Goal: Task Accomplishment & Management: Complete application form

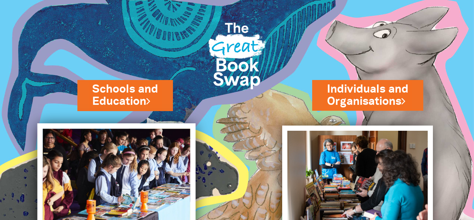
scroll to position [64, 0]
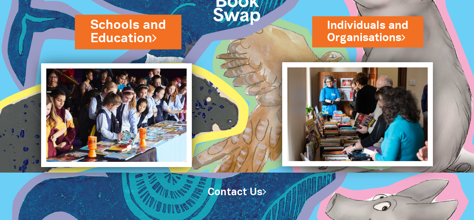
click at [134, 30] on link "Schools and Education" at bounding box center [127, 31] width 75 height 31
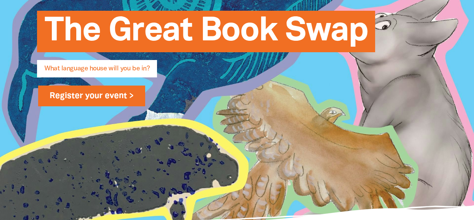
click at [101, 97] on link "Register your event >" at bounding box center [91, 95] width 107 height 21
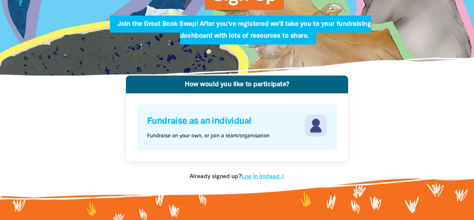
scroll to position [96, 0]
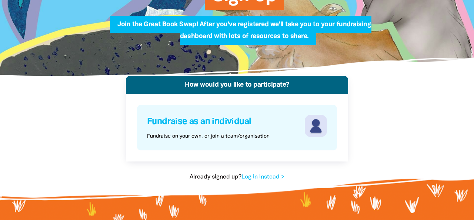
click at [236, 121] on h4 "Fundraise as an individual" at bounding box center [225, 122] width 156 height 14
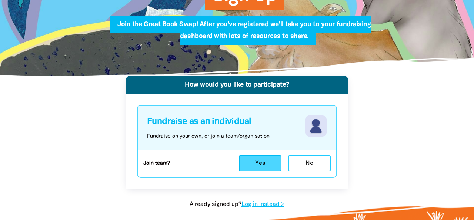
click at [257, 162] on button "Yes" at bounding box center [260, 163] width 43 height 16
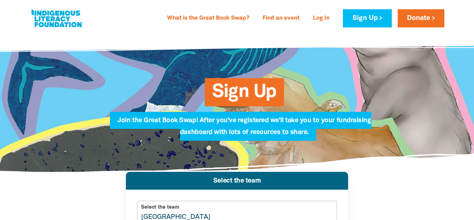
scroll to position [0, 0]
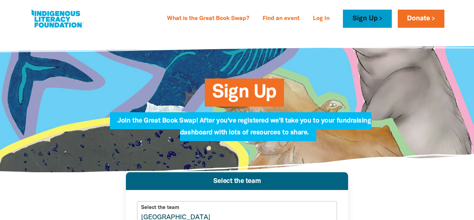
type input "Dulwich Hill Public School"
click at [362, 18] on link "Sign Up" at bounding box center [367, 19] width 48 height 18
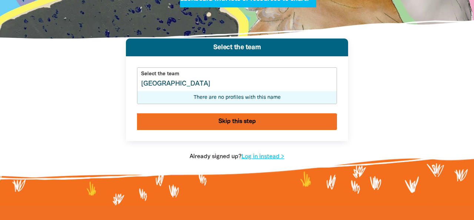
scroll to position [135, 0]
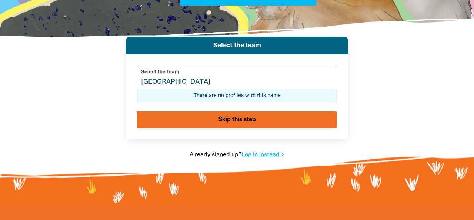
click at [245, 118] on button "Skip this step" at bounding box center [237, 119] width 200 height 17
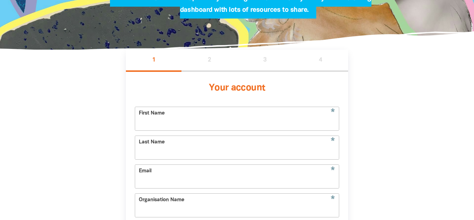
scroll to position [130, 0]
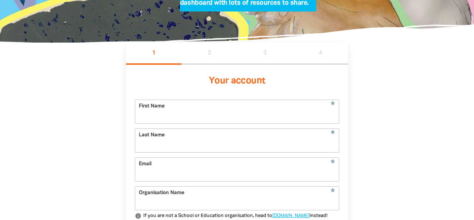
click at [164, 107] on input "First Name" at bounding box center [237, 111] width 204 height 23
type input "[PERSON_NAME]"
type input "Bourke"
type input "[PERSON_NAME][EMAIL_ADDRESS][DOMAIN_NAME]"
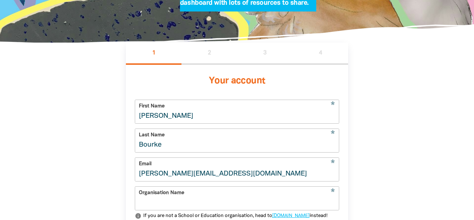
type input "Dulwich Hill Public School Kintore Street"
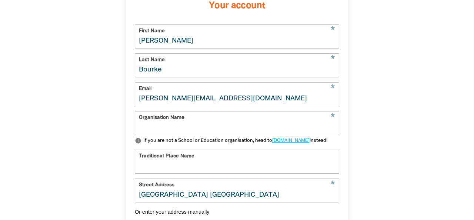
scroll to position [206, 0]
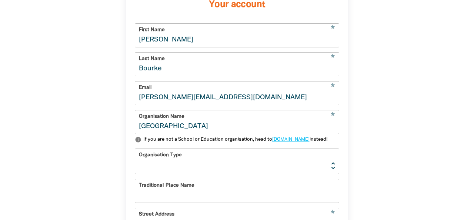
type input "Dulwich Hill Public School"
click at [328, 172] on select "Early Learning Primary School High School K-12 University or TAFE Community Lib…" at bounding box center [237, 161] width 204 height 25
select select "primary-school"
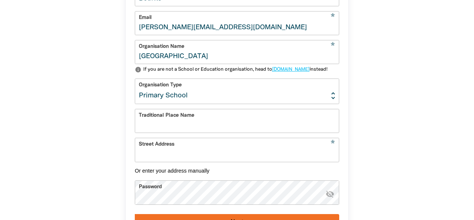
scroll to position [287, 0]
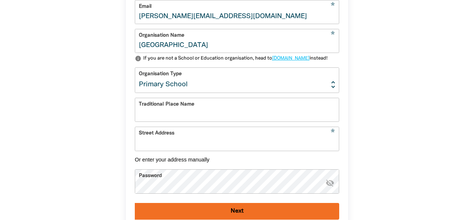
click at [230, 118] on input "Traditional Place Name" at bounding box center [237, 109] width 204 height 23
type input "Wangal, Bediagal & Kamaygal"
click at [202, 147] on input "Street Address" at bounding box center [237, 138] width 204 height 23
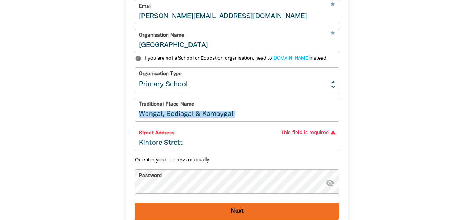
click at [208, 103] on form "* First Name Alisha * Last Name Bourke * Email alisha.bourke@det.nsw.edu.au * O…" at bounding box center [237, 80] width 204 height 277
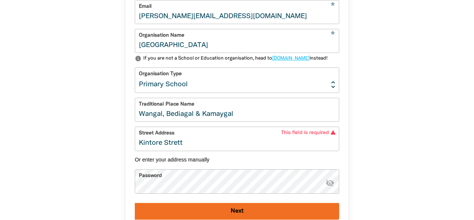
click at [178, 149] on input "Kintore Strett" at bounding box center [237, 138] width 204 height 23
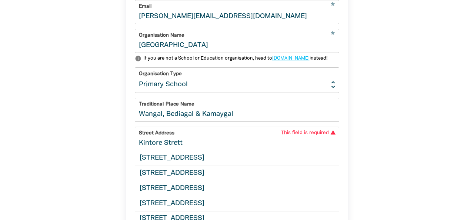
click at [180, 150] on input "Kintore Strett" at bounding box center [237, 138] width 204 height 23
click at [192, 148] on input "Kintore Street" at bounding box center [237, 138] width 204 height 23
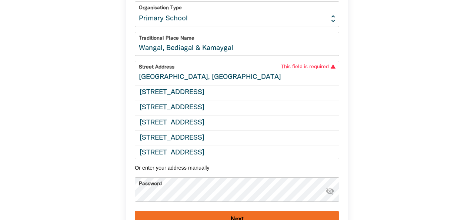
scroll to position [77, 0]
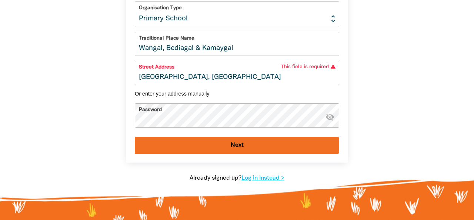
click at [178, 175] on div "1 2 3 4 Your account * First Name Alisha * Last Name Bourke * Email alisha.bour…" at bounding box center [237, 0] width 222 height 363
click at [329, 121] on icon "visibility_off" at bounding box center [329, 116] width 9 height 9
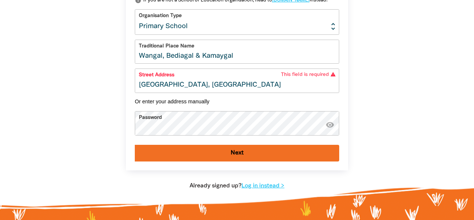
scroll to position [349, 0]
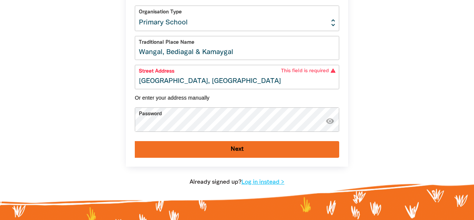
click at [236, 156] on button "Next" at bounding box center [237, 149] width 204 height 17
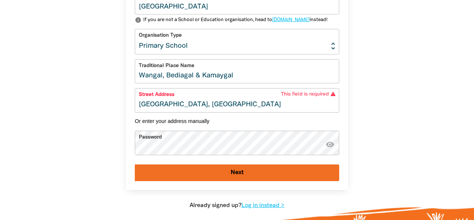
scroll to position [327, 0]
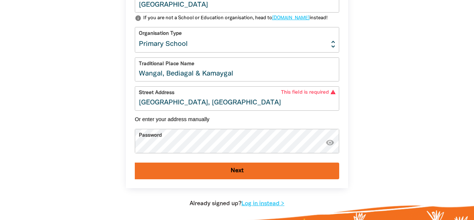
click at [229, 108] on input "Kintore Street, Dulwich Hill" at bounding box center [237, 98] width 204 height 23
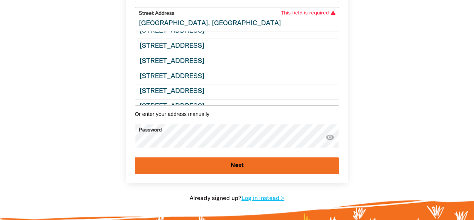
scroll to position [0, 0]
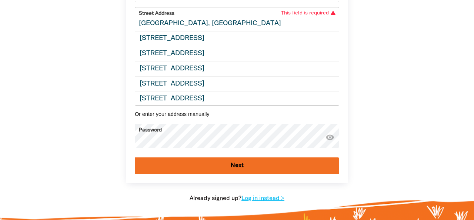
click at [229, 31] on input "Kintore Street, Dulwich Hill" at bounding box center [237, 18] width 204 height 23
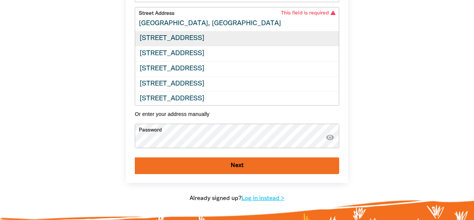
click at [223, 46] on div "3 Kintore Street, DULWICH HILL NSW 2203" at bounding box center [237, 38] width 204 height 15
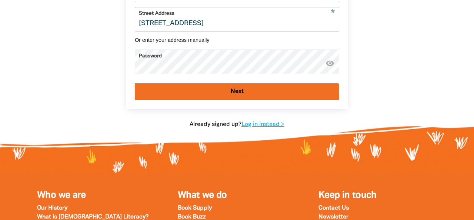
click at [145, 28] on input "3 Kintore Street, DULWICH HILL NSW 2203" at bounding box center [237, 18] width 204 height 23
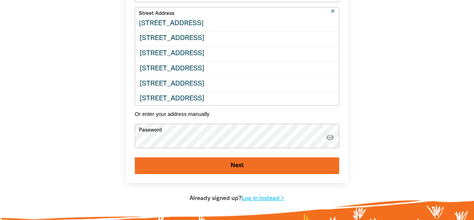
type input "Kintore Street, DULWICH HILL NSW 2203"
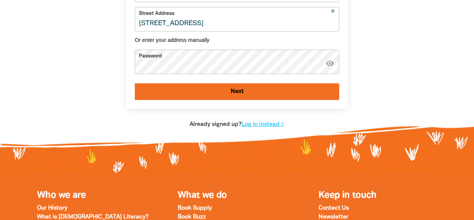
click at [240, 97] on button "Next" at bounding box center [237, 91] width 204 height 17
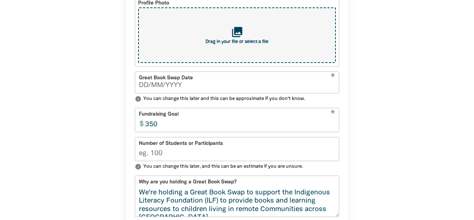
scroll to position [261, 0]
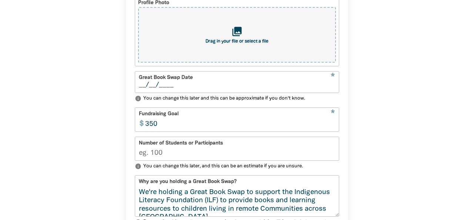
click at [146, 84] on input "__/__/____" at bounding box center [237, 85] width 196 height 7
type input "03/09/2025"
click at [157, 124] on input "350" at bounding box center [240, 119] width 198 height 23
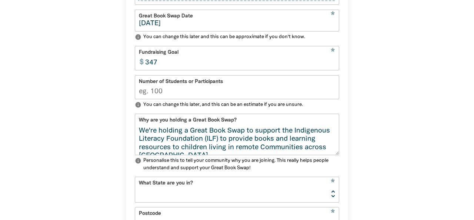
type input "347"
click at [162, 93] on input "Number of Students or Participants" at bounding box center [237, 86] width 204 height 23
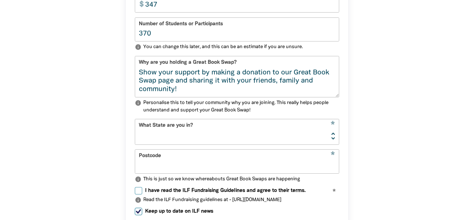
scroll to position [92, 0]
type input "370"
click at [218, 130] on select "NSW VIC QLD NT WA SA TAS ACT" at bounding box center [237, 131] width 204 height 25
select select "NSW"
click at [185, 160] on input "Postcode" at bounding box center [237, 160] width 204 height 23
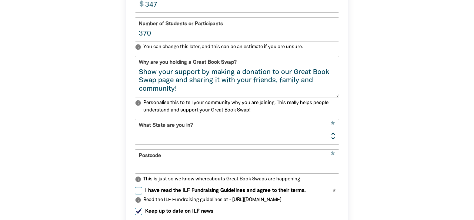
type input "2203"
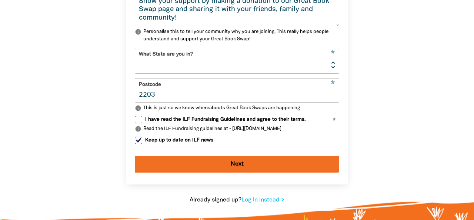
scroll to position [454, 0]
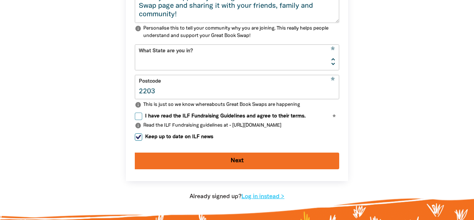
click at [139, 114] on input "I have read the ILF Fundraising Guidelines and agree to their terms." at bounding box center [138, 115] width 7 height 7
checkbox input "true"
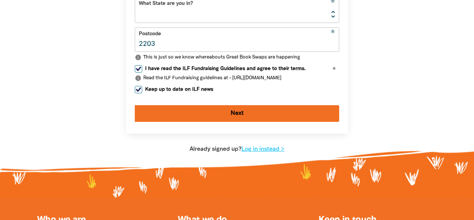
scroll to position [507, 0]
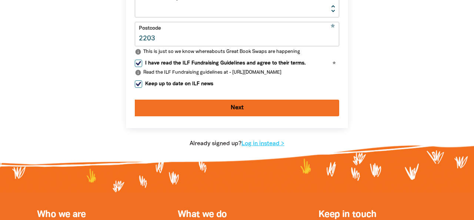
click at [235, 105] on button "Next" at bounding box center [237, 108] width 204 height 17
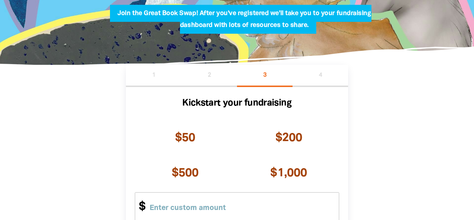
scroll to position [108, 0]
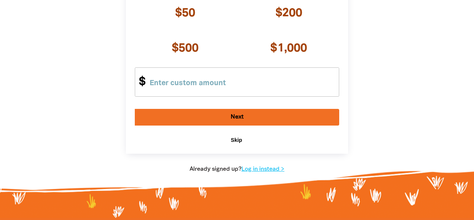
click at [235, 138] on span "Skip" at bounding box center [236, 140] width 11 height 6
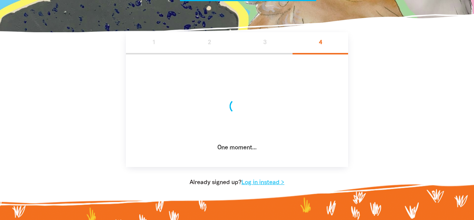
scroll to position [137, 0]
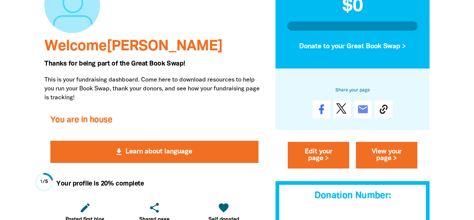
scroll to position [100, 0]
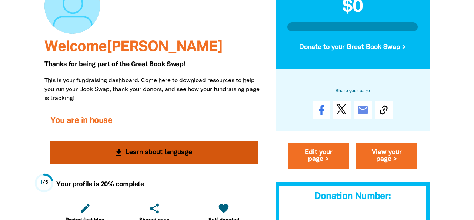
click at [144, 154] on button "get_app Learn about language" at bounding box center [154, 152] width 208 height 22
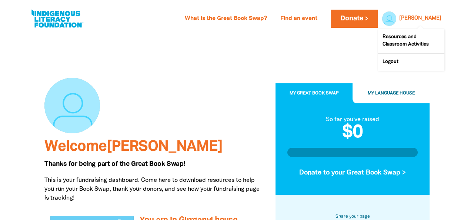
click at [431, 17] on link "[PERSON_NAME]" at bounding box center [420, 18] width 42 height 5
click at [392, 62] on link "Logout" at bounding box center [410, 62] width 67 height 17
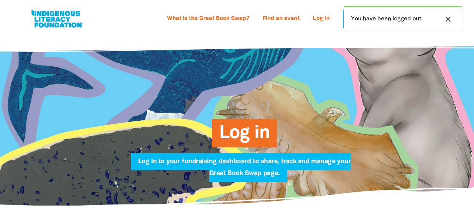
type input "[PERSON_NAME][EMAIL_ADDRESS][DOMAIN_NAME]"
click at [245, 134] on span "Log in" at bounding box center [244, 136] width 51 height 23
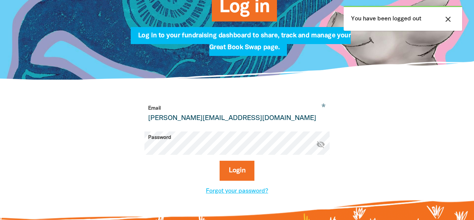
scroll to position [127, 0]
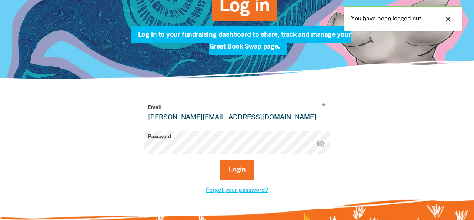
click at [319, 144] on icon "visibility_off" at bounding box center [320, 143] width 9 height 9
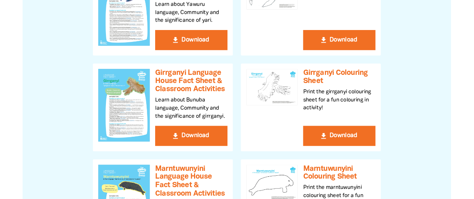
scroll to position [272, 0]
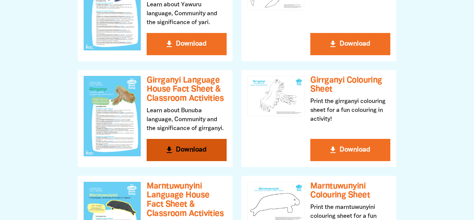
click at [191, 149] on button "get_app Download" at bounding box center [187, 150] width 80 height 22
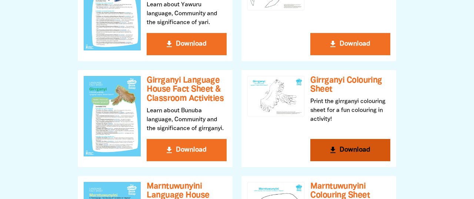
click at [337, 149] on button "get_app Download" at bounding box center [350, 150] width 80 height 22
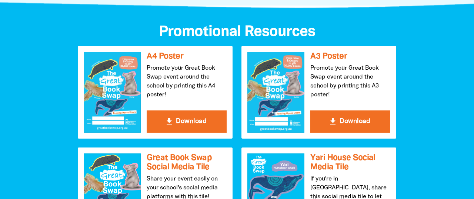
scroll to position [780, 0]
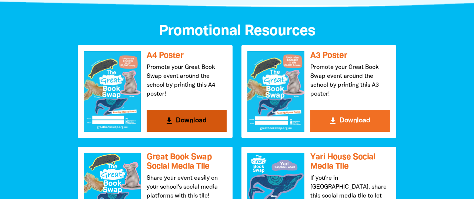
click at [176, 119] on button "get_app Download" at bounding box center [187, 121] width 80 height 22
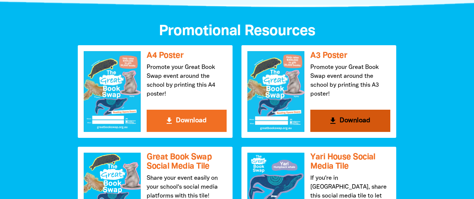
click at [335, 121] on icon "get_app" at bounding box center [332, 120] width 9 height 9
